Goal: Information Seeking & Learning: Learn about a topic

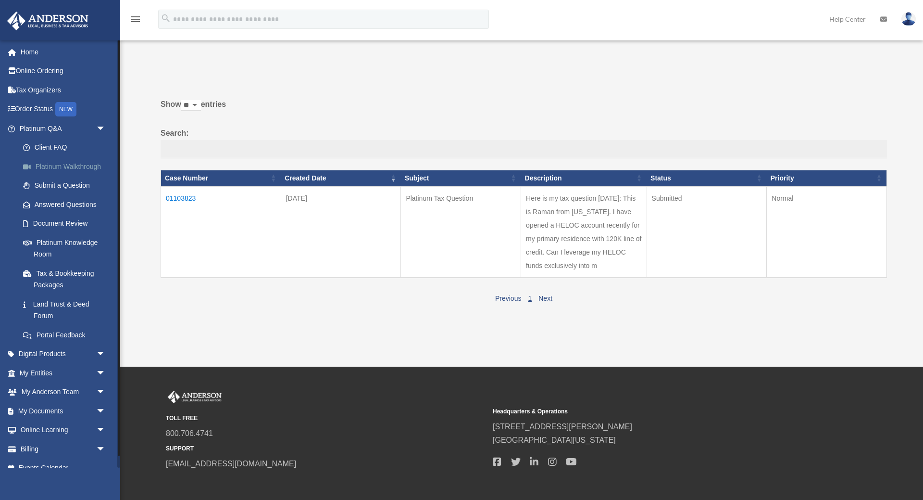
click at [76, 163] on link "Platinum Walkthrough" at bounding box center [66, 166] width 107 height 19
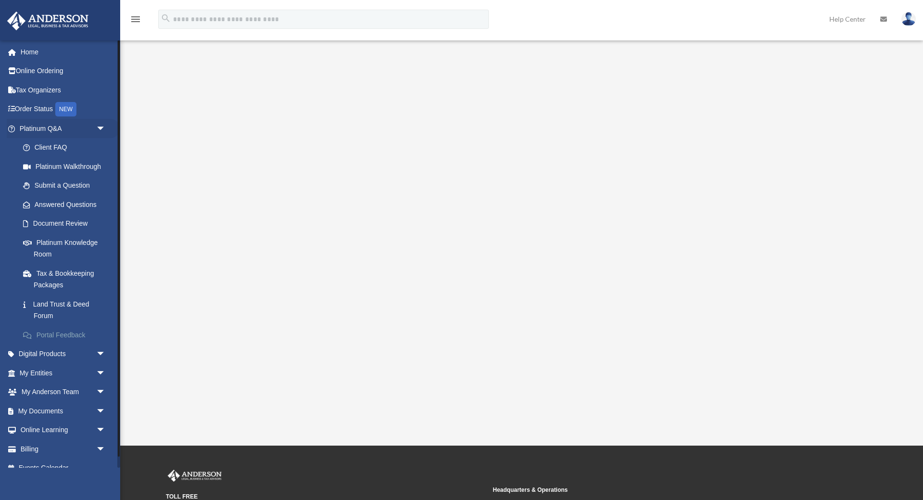
scroll to position [12, 0]
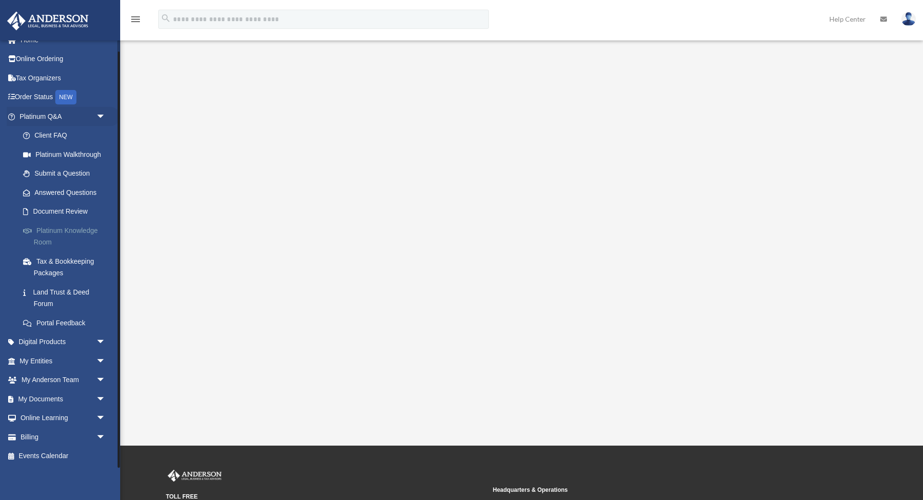
click at [72, 228] on link "Platinum Knowledge Room" at bounding box center [66, 236] width 107 height 31
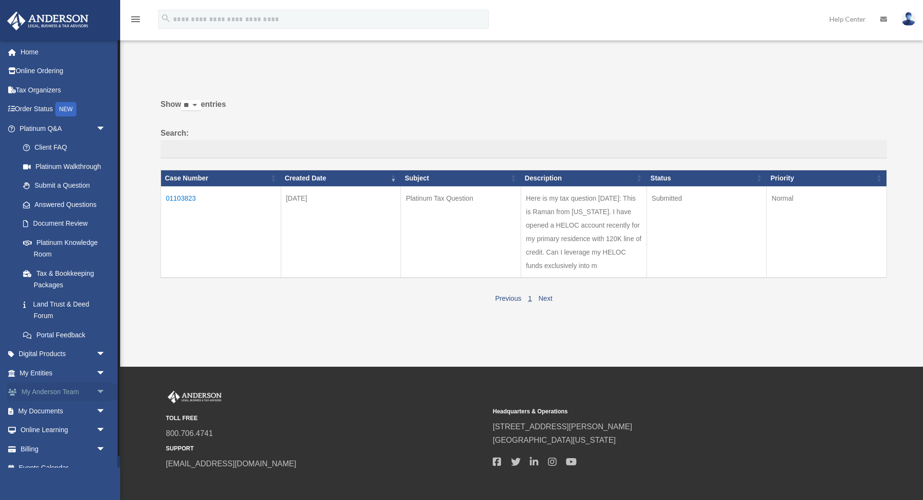
click at [76, 389] on link "My Anderson Team arrow_drop_down" at bounding box center [64, 391] width 114 height 19
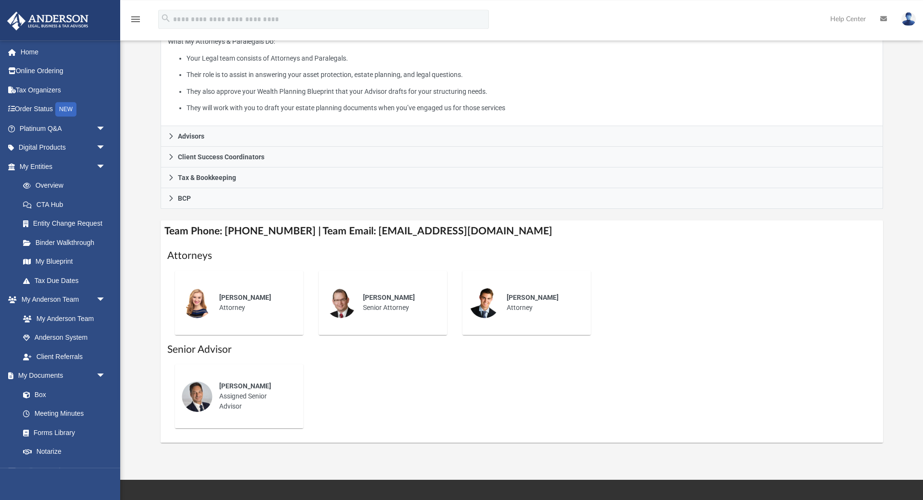
scroll to position [196, 0]
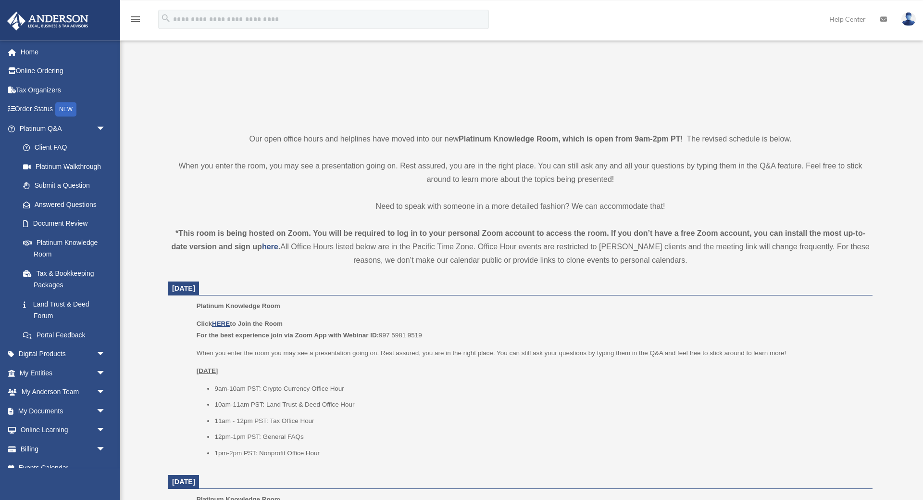
scroll to position [147, 0]
click at [223, 322] on u "HERE" at bounding box center [221, 322] width 18 height 7
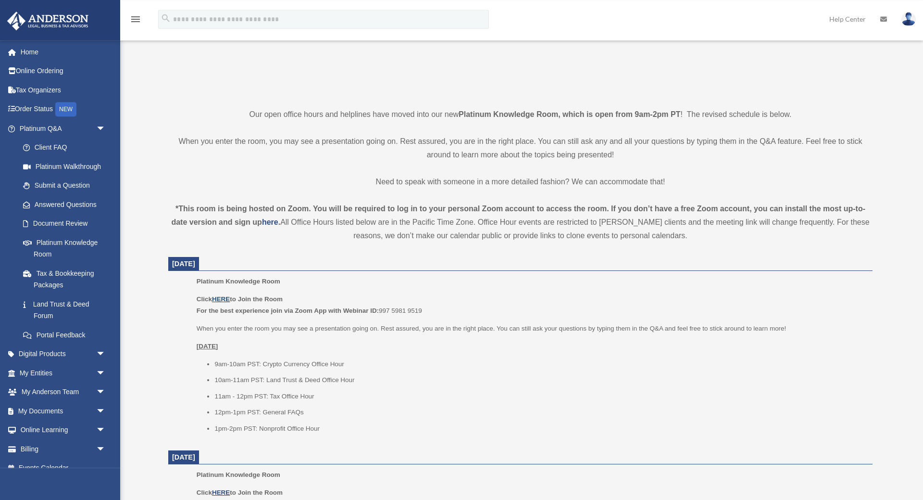
scroll to position [245, 0]
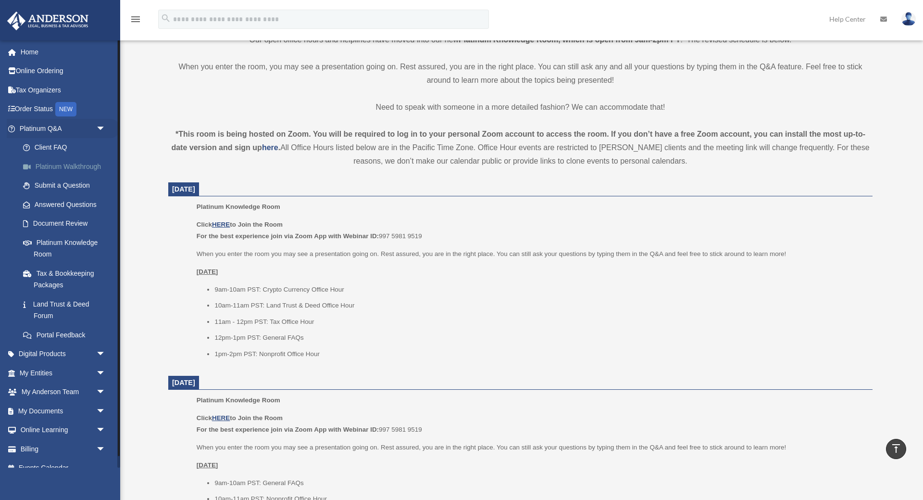
click at [70, 164] on link "Platinum Walkthrough" at bounding box center [66, 166] width 107 height 19
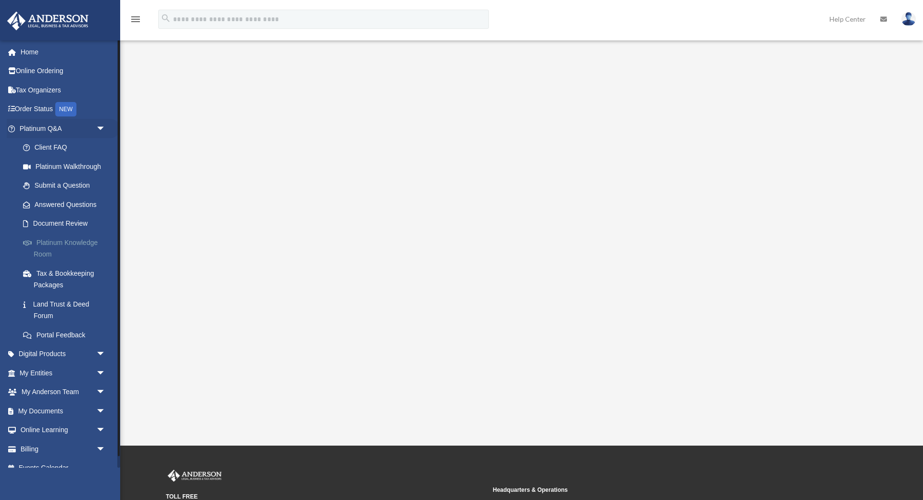
click at [64, 247] on link "Platinum Knowledge Room" at bounding box center [66, 248] width 107 height 31
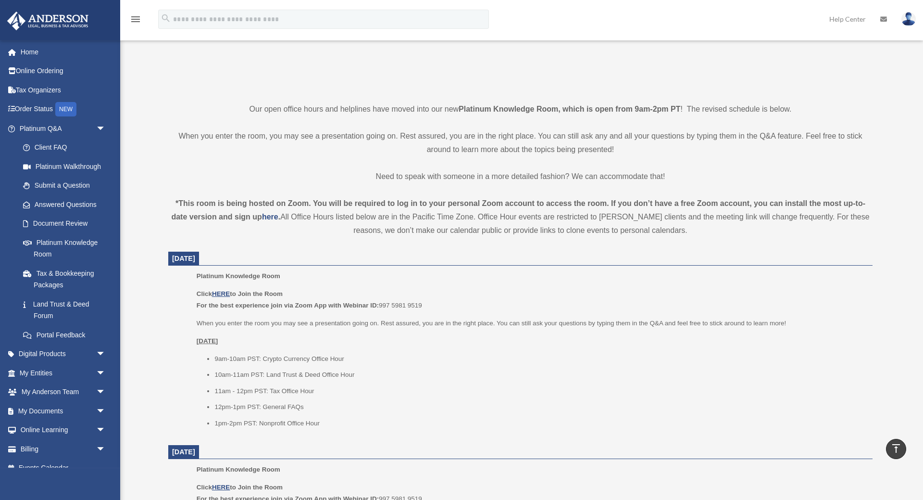
scroll to position [196, 0]
